Goal: Information Seeking & Learning: Learn about a topic

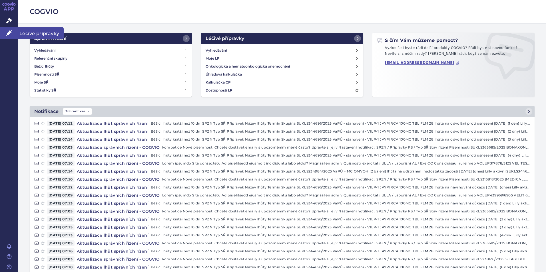
click at [8, 31] on icon at bounding box center [9, 33] width 6 height 6
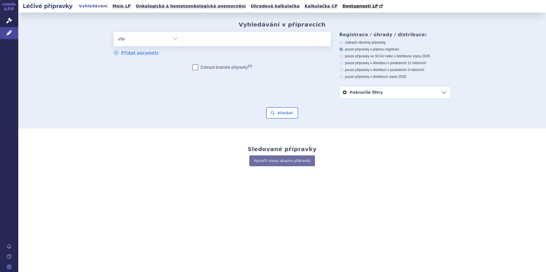
click at [201, 38] on ul at bounding box center [256, 38] width 148 height 12
click at [182, 38] on select at bounding box center [182, 39] width 0 height 14
type input "mou"
type input "moun"
type input "mounj"
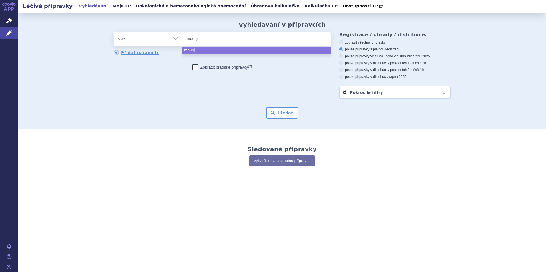
type input "mounja"
type input "mounjar"
type input "mounjaro"
select select "mounjaro"
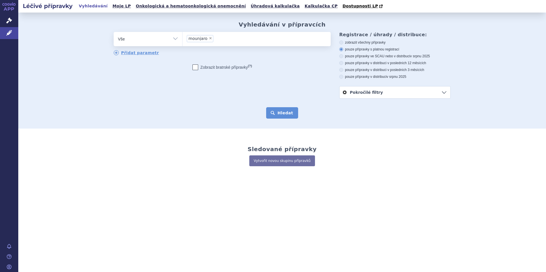
click at [287, 116] on button "Hledat" at bounding box center [282, 112] width 32 height 11
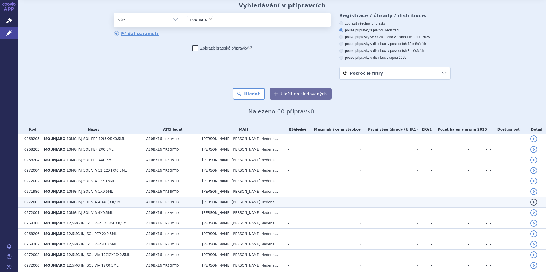
scroll to position [29, 0]
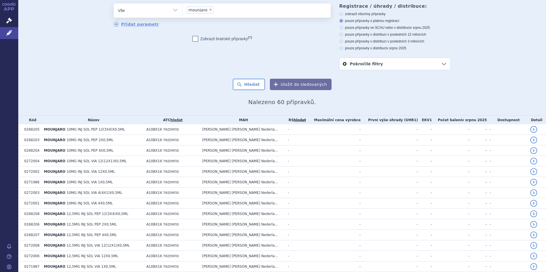
click at [339, 28] on icon at bounding box center [341, 28] width 4 height 4
click at [340, 28] on input "pouze přípravky ve SCAU nebo v distribuci v srpnu 2025" at bounding box center [342, 29] width 4 height 4
radio input "true"
click at [251, 86] on button "Hledat" at bounding box center [249, 84] width 32 height 11
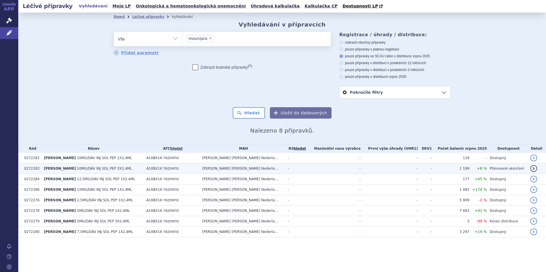
click at [106, 170] on span "10MG/DÁV INJ SOL PEP 3X2,4ML" at bounding box center [104, 169] width 55 height 4
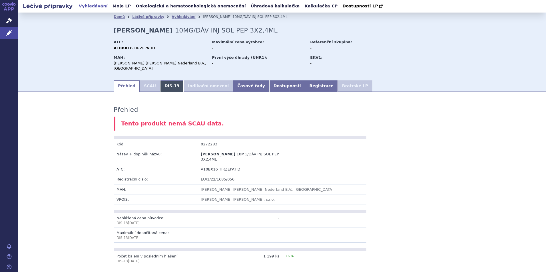
click at [162, 83] on link "DIS-13" at bounding box center [171, 85] width 23 height 11
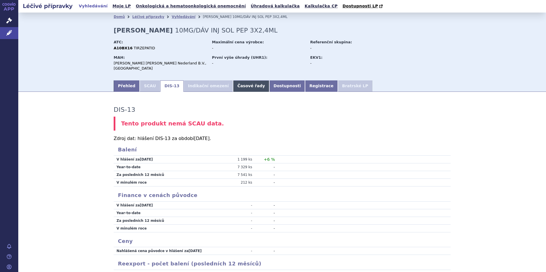
click at [233, 82] on link "Časové řady" at bounding box center [251, 85] width 36 height 11
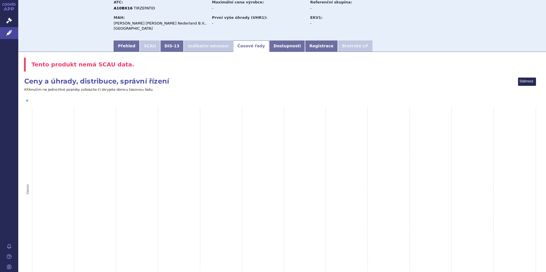
scroll to position [30, 0]
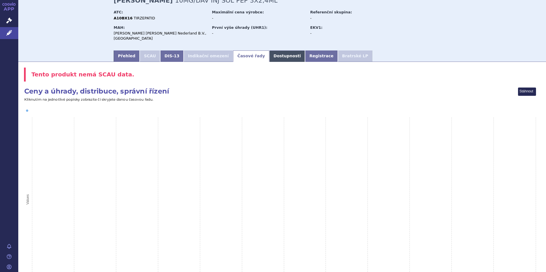
click at [269, 51] on link "Dostupnosti" at bounding box center [287, 56] width 36 height 11
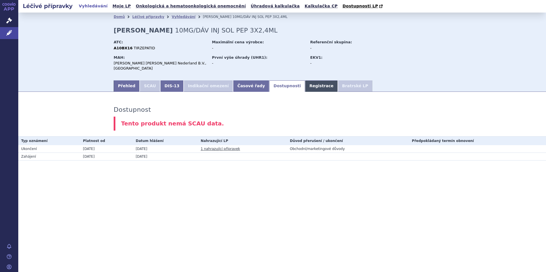
click at [305, 85] on link "Registrace" at bounding box center [321, 85] width 33 height 11
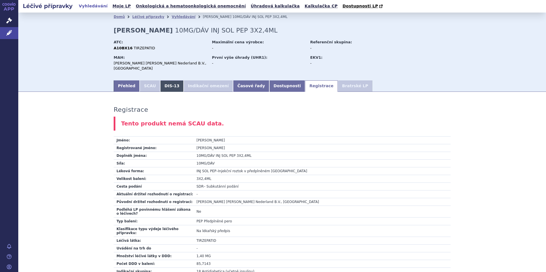
click at [170, 82] on link "DIS-13" at bounding box center [171, 85] width 23 height 11
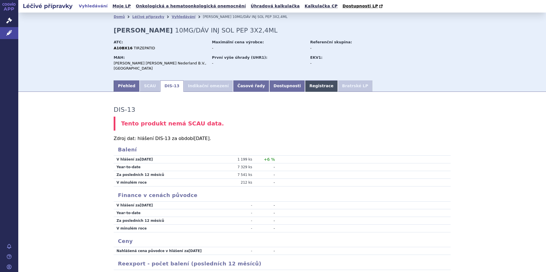
click at [305, 80] on link "Registrace" at bounding box center [321, 85] width 33 height 11
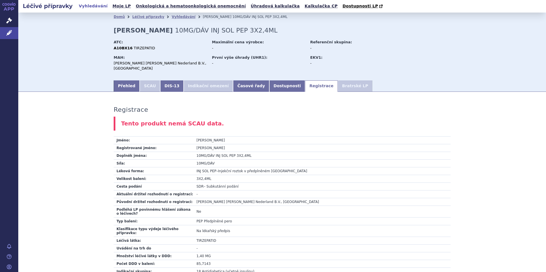
click at [338, 80] on li "Bratrské LP" at bounding box center [355, 85] width 35 height 11
click at [233, 81] on link "Časové řady" at bounding box center [251, 85] width 36 height 11
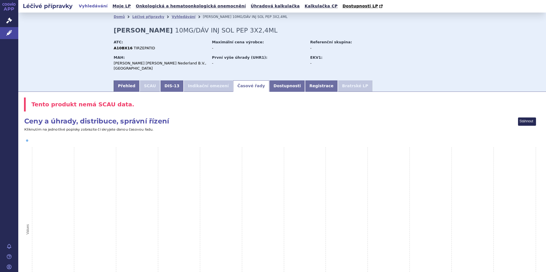
click at [173, 20] on li "Vyhledávání" at bounding box center [187, 17] width 31 height 9
click at [172, 18] on link "Vyhledávání" at bounding box center [184, 17] width 24 height 4
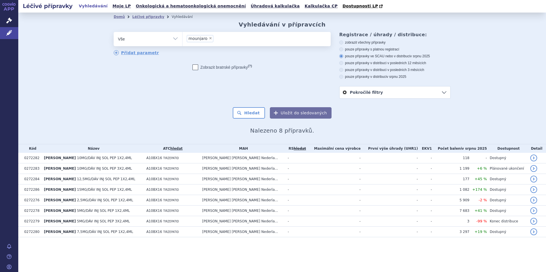
click at [209, 39] on span "×" at bounding box center [210, 38] width 3 height 3
click at [182, 39] on select "mounjaro" at bounding box center [182, 39] width 0 height 14
select select
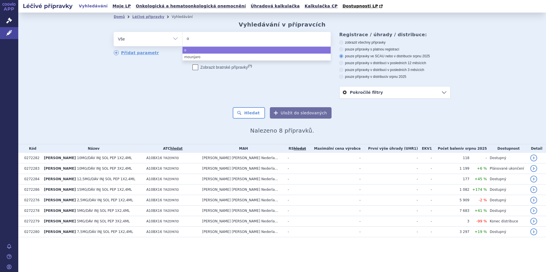
type input "oc"
type input "ocre"
type input "ocrev"
type input "ocrevu"
type input "ocrevus"
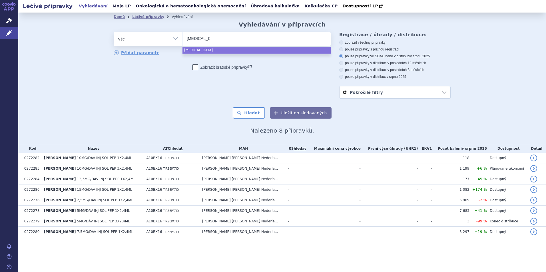
select select "ocrevus"
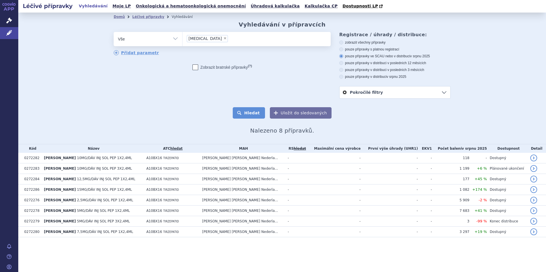
click at [259, 113] on button "Hledat" at bounding box center [249, 112] width 32 height 11
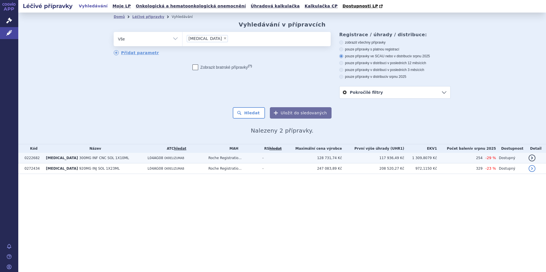
click at [60, 160] on span "[MEDICAL_DATA]" at bounding box center [62, 158] width 32 height 4
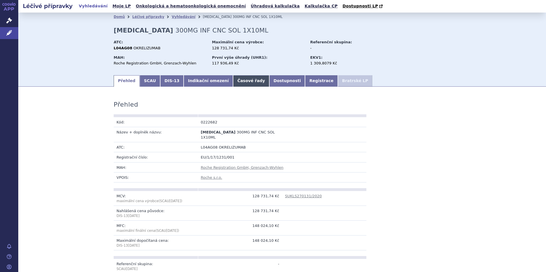
click at [236, 84] on link "Časové řady" at bounding box center [251, 80] width 36 height 11
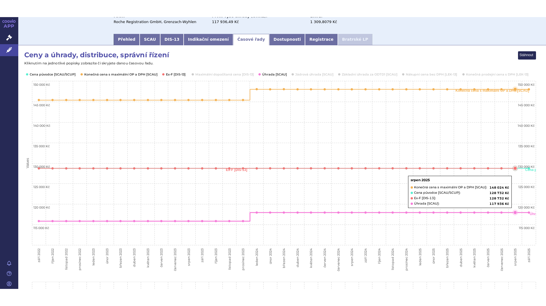
scroll to position [57, 0]
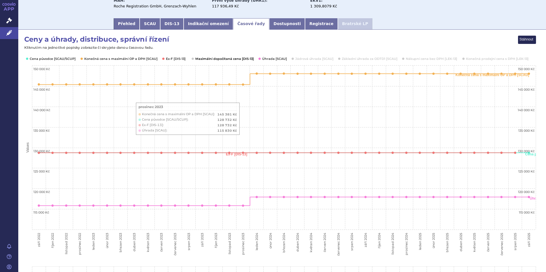
click at [241, 60] on button "Show Maximální dopočítaná cena [DIS-13]" at bounding box center [223, 59] width 57 height 5
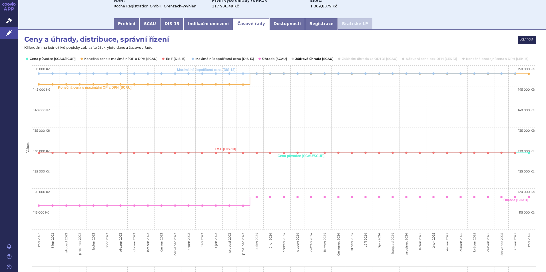
click at [314, 58] on button "Show Jádrová úhrada [SCAU]" at bounding box center [313, 59] width 37 height 5
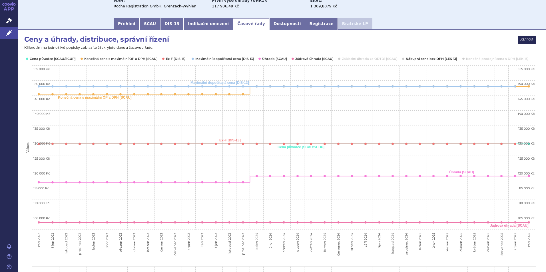
click at [417, 58] on button "Show Nákupní cena bez DPH [LEK-13]" at bounding box center [431, 59] width 51 height 5
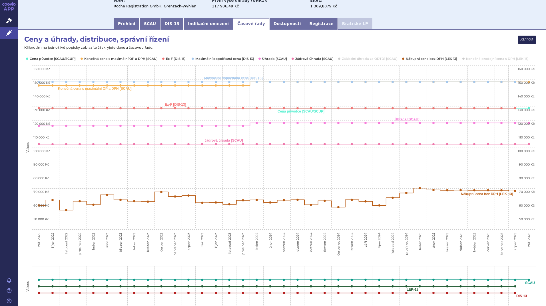
scroll to position [29, 0]
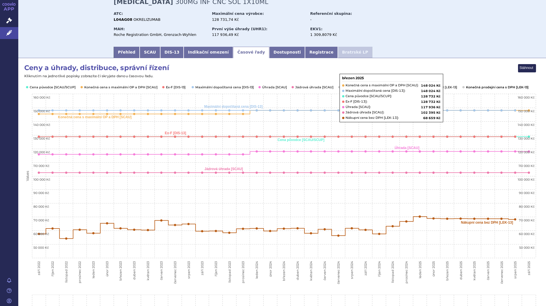
click at [490, 89] on button "Show Konečná prodejní cena s DPH [LEK-13]" at bounding box center [496, 87] width 61 height 5
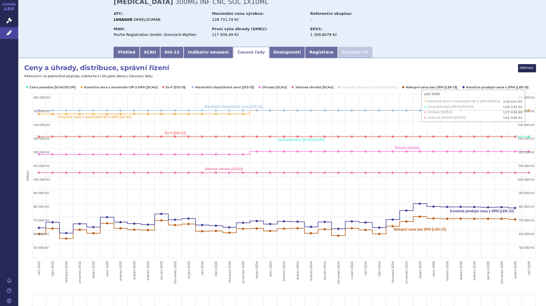
scroll to position [0, 0]
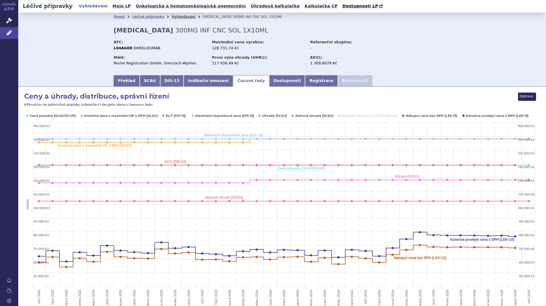
click at [172, 17] on link "Vyhledávání" at bounding box center [184, 17] width 24 height 4
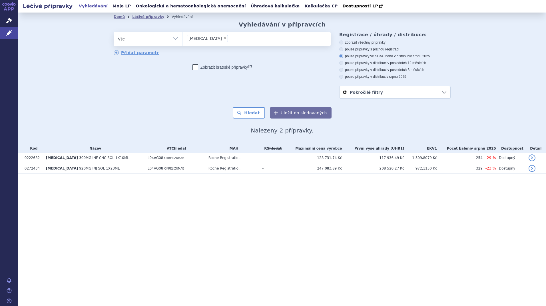
click at [223, 39] on span "×" at bounding box center [224, 38] width 3 height 3
click at [182, 39] on select "[MEDICAL_DATA]" at bounding box center [182, 39] width 0 height 14
select select
click at [205, 43] on ul at bounding box center [256, 38] width 148 height 12
click at [182, 43] on select "[MEDICAL_DATA]" at bounding box center [182, 39] width 0 height 14
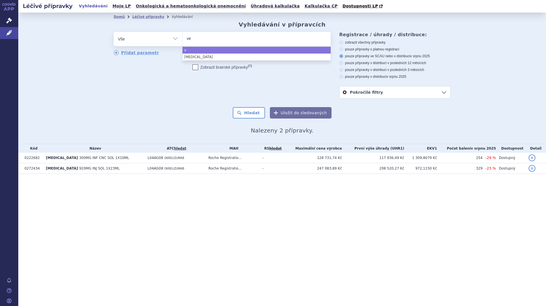
type input "ver"
type input "verz"
type input "verze"
type input "verzeni"
type input "verzenios"
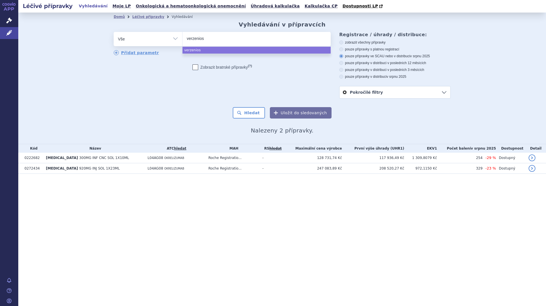
select select "verzenios"
click at [260, 115] on button "Hledat" at bounding box center [249, 112] width 32 height 11
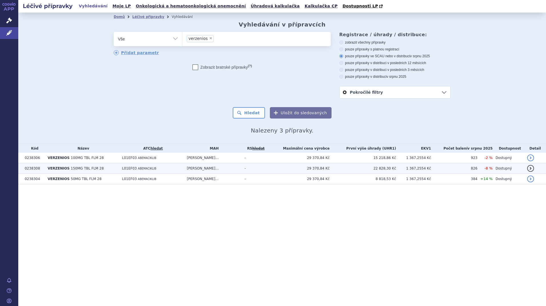
click at [75, 170] on span "150MG TBL FLM 28" at bounding box center [87, 169] width 33 height 4
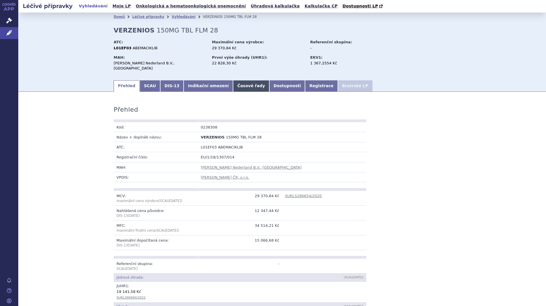
click at [233, 80] on link "Časové řady" at bounding box center [251, 85] width 36 height 11
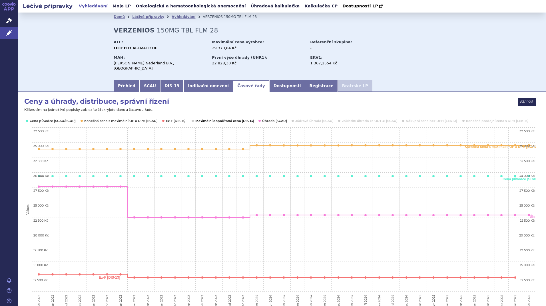
click at [243, 119] on button "Show Maximální dopočítaná cena [DIS-13]" at bounding box center [223, 121] width 57 height 5
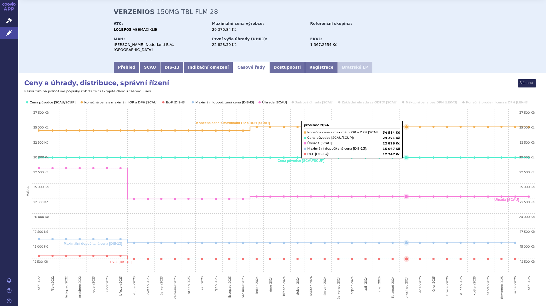
scroll to position [29, 0]
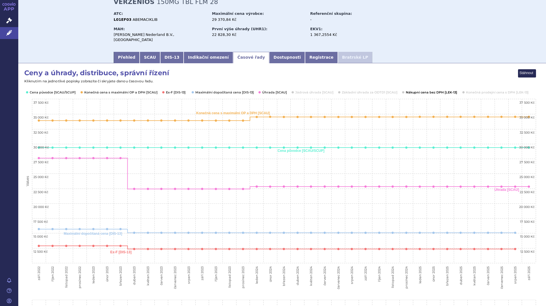
click at [419, 90] on button "Show Nákupní cena bez DPH [LEK-13]" at bounding box center [431, 92] width 51 height 5
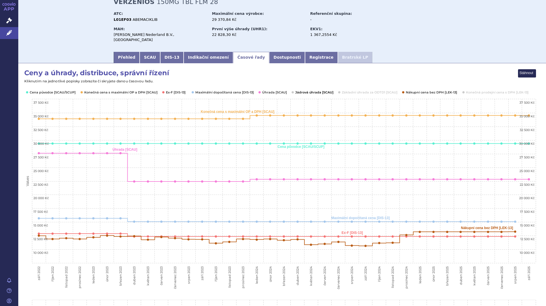
click at [326, 90] on button "Show Jádrová úhrada [SCAU]" at bounding box center [313, 92] width 37 height 5
